Goal: Check status: Check status

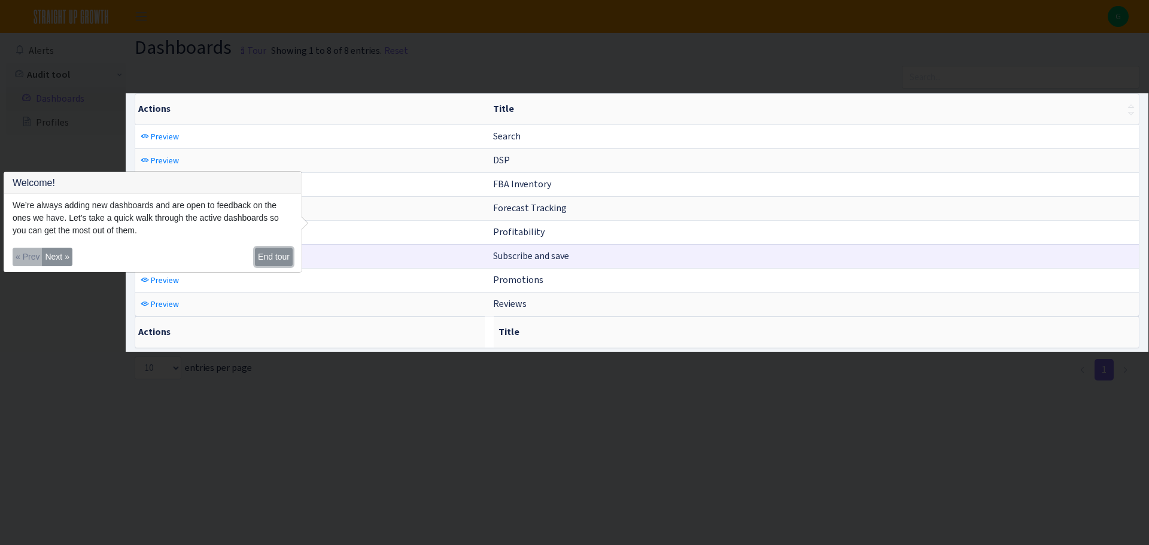
click at [272, 257] on button "End tour" at bounding box center [274, 257] width 38 height 19
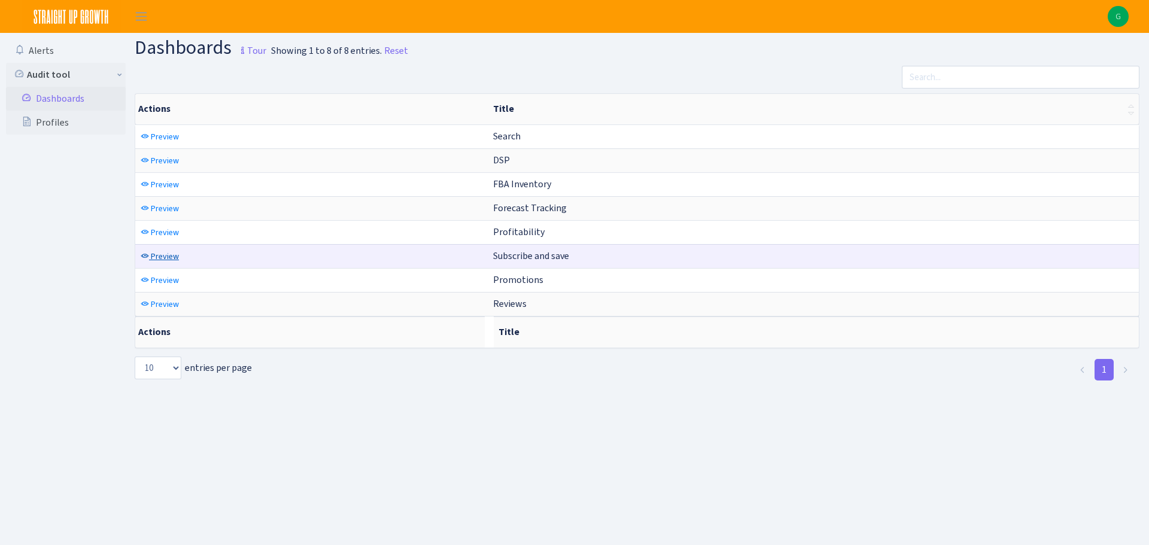
click at [147, 257] on icon at bounding box center [145, 256] width 8 height 8
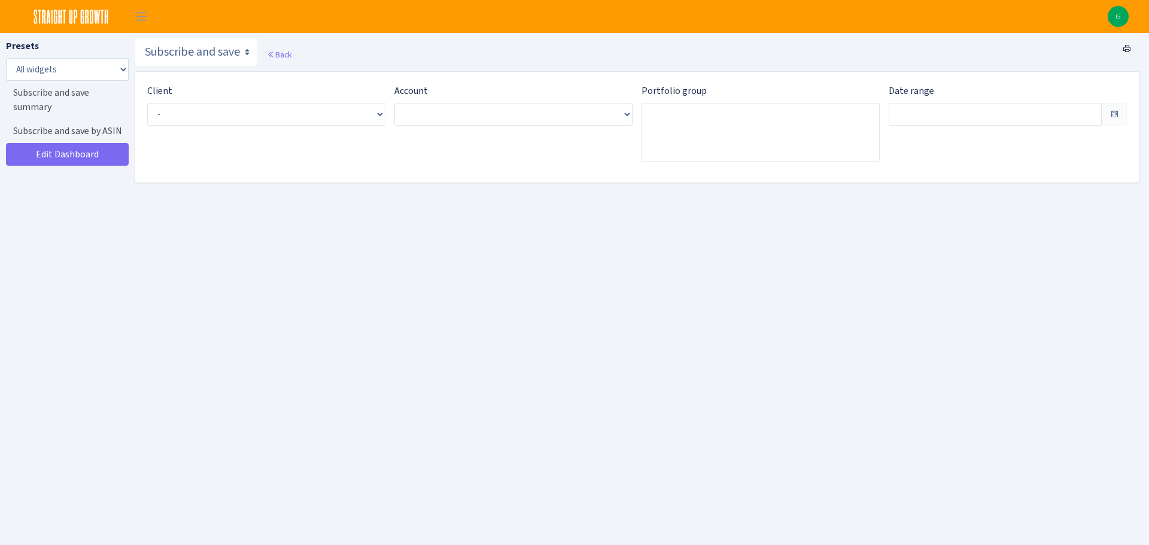
type input "[DATE] - [DATE]"
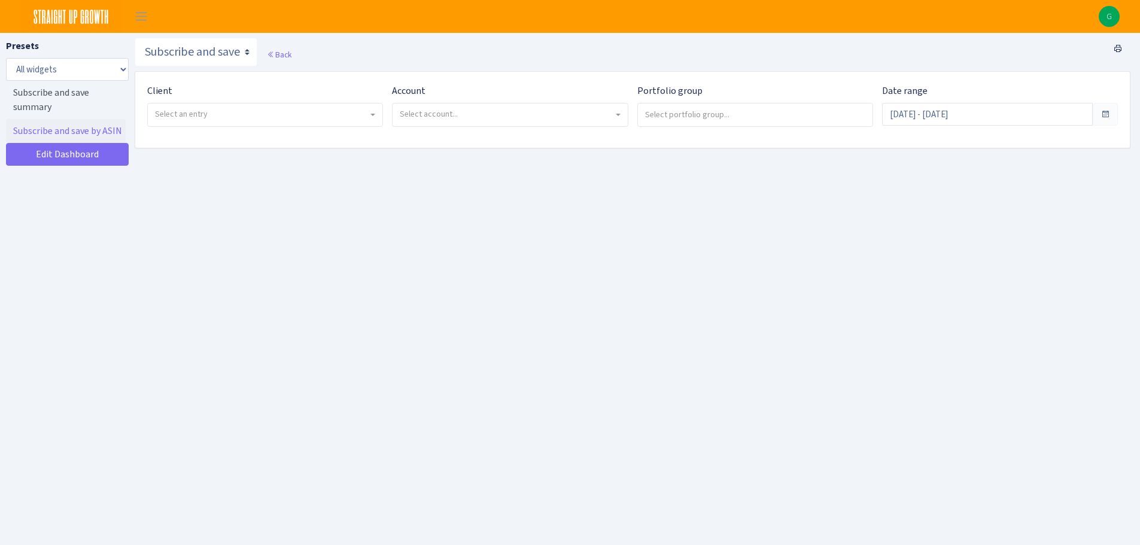
click at [342, 102] on div "Client - Sky Organics <span class="badge badge-success">Current</span><span cla…" at bounding box center [265, 105] width 236 height 43
click at [337, 103] on span "Select an entry" at bounding box center [265, 114] width 235 height 23
select select "328"
select select
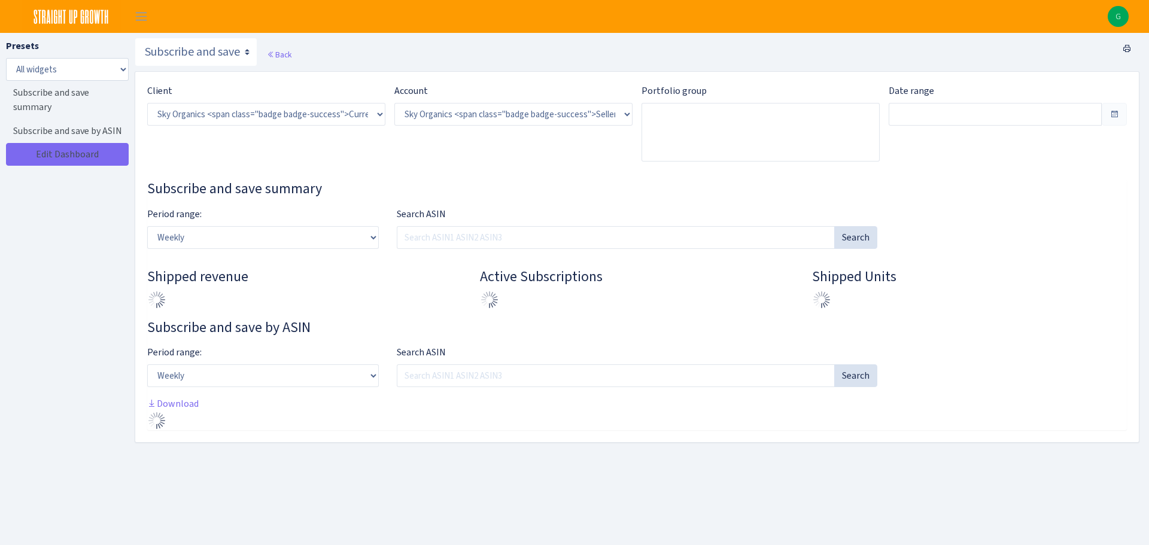
select select "[CREDIT_CARD_NUMBER]"
click at [949, 126] on div "Date range Jul 23, 2025 - Aug 21, 2025" at bounding box center [1000, 127] width 254 height 87
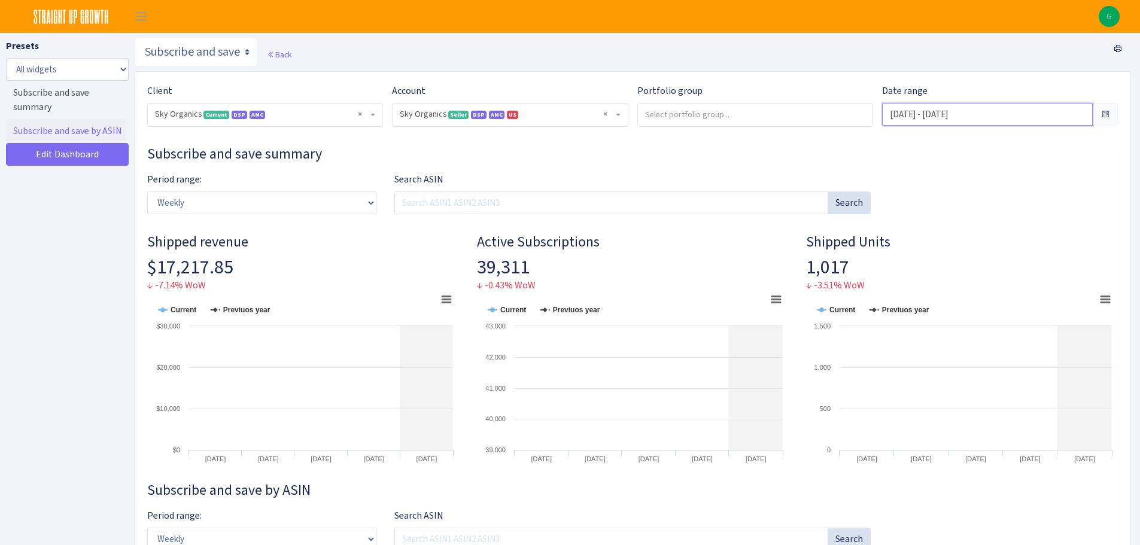
click at [1088, 120] on input "Jul 23, 2025 - Aug 21, 2025" at bounding box center [987, 114] width 211 height 23
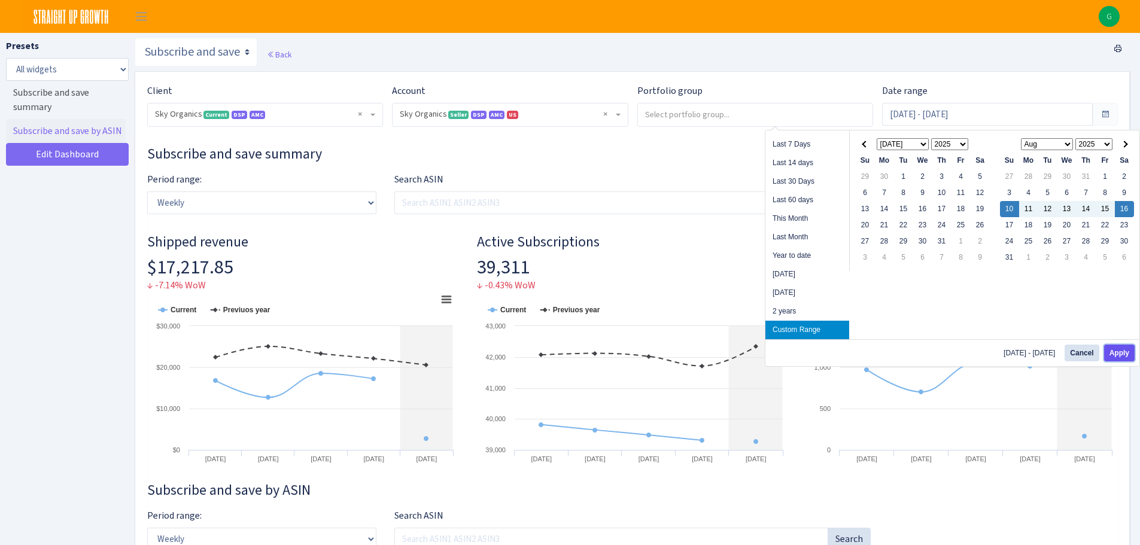
click at [1122, 351] on button "Apply" at bounding box center [1119, 353] width 31 height 17
type input "Aug 10, 2025 - Aug 16, 2025"
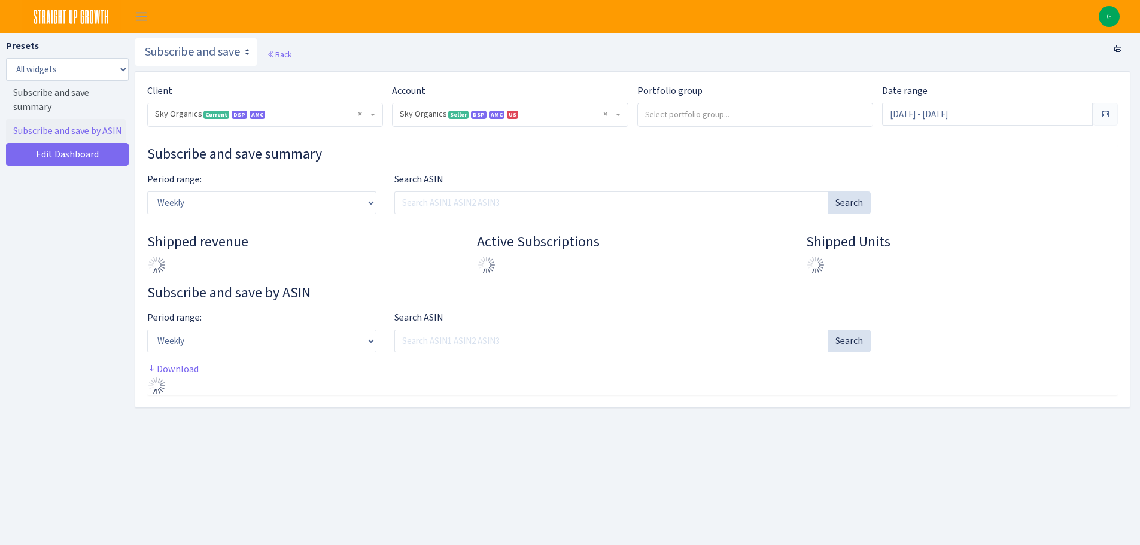
select select "[CREDIT_CARD_NUMBER]"
